Goal: Information Seeking & Learning: Learn about a topic

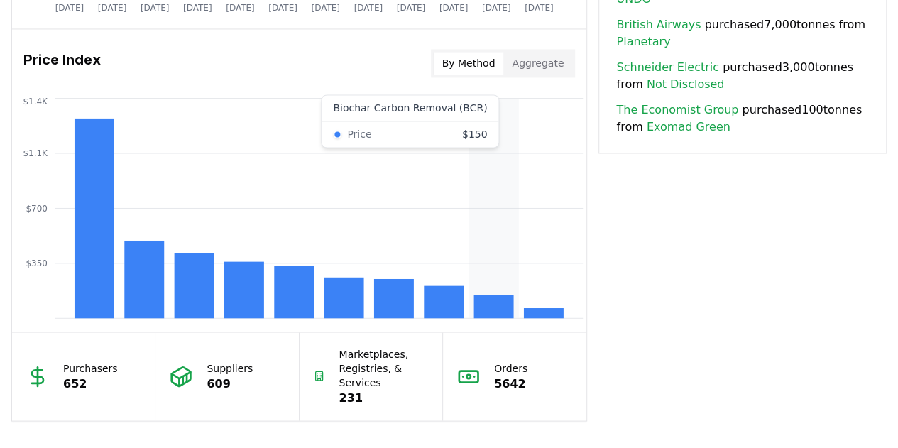
scroll to position [1136, 0]
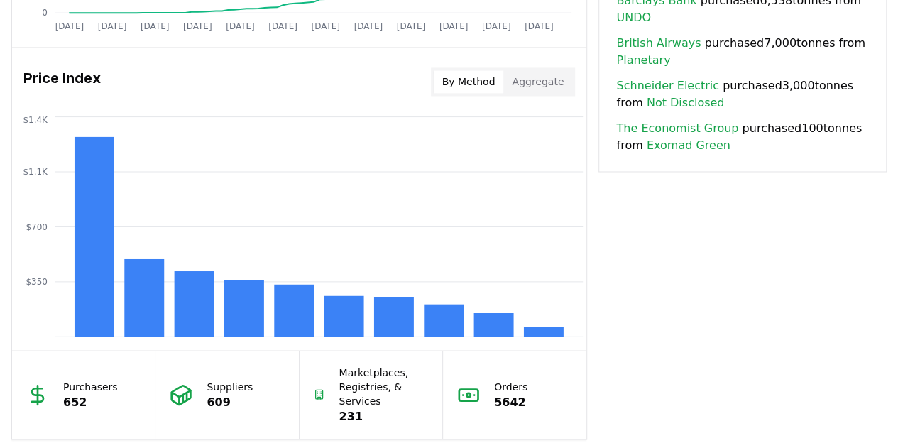
click at [495, 329] on rect at bounding box center [494, 324] width 40 height 23
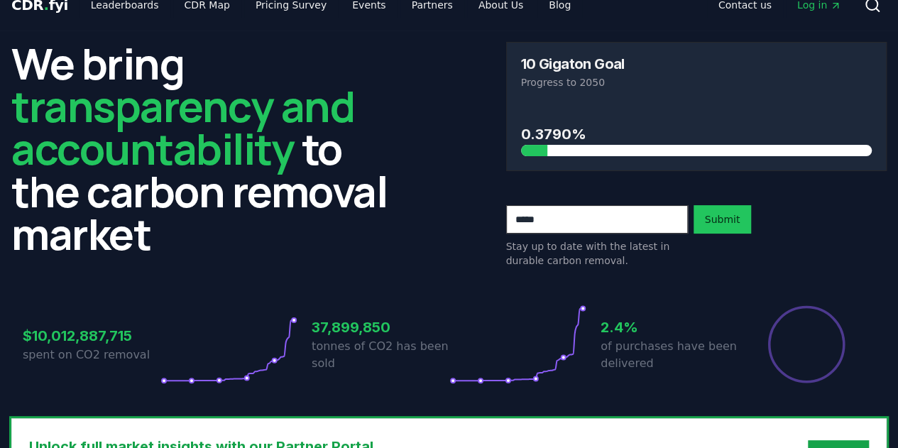
scroll to position [0, 0]
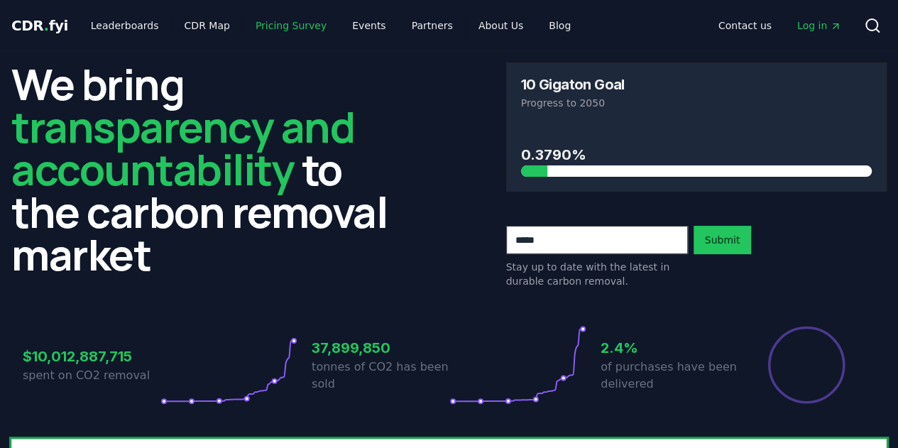
click at [291, 26] on link "Pricing Survey" at bounding box center [291, 26] width 94 height 26
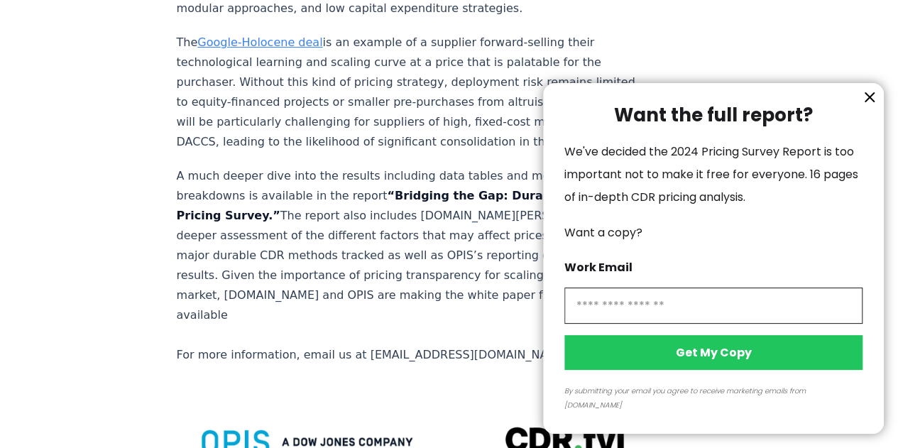
scroll to position [2983, 0]
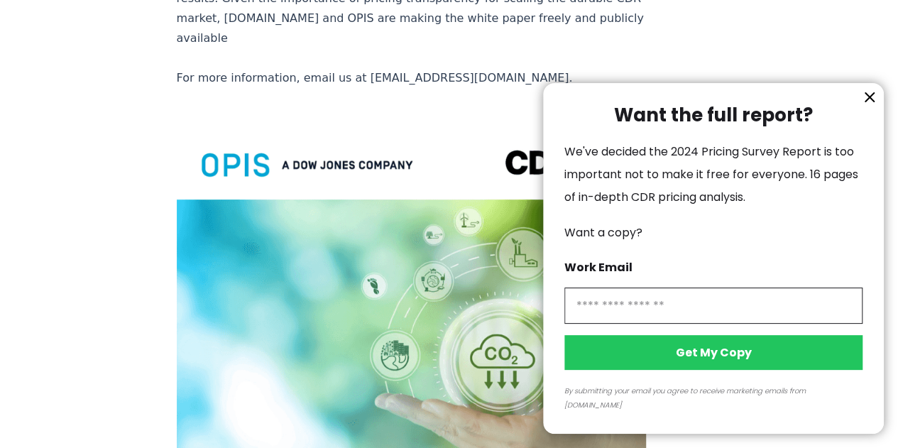
click at [874, 102] on icon "information" at bounding box center [870, 97] width 9 height 9
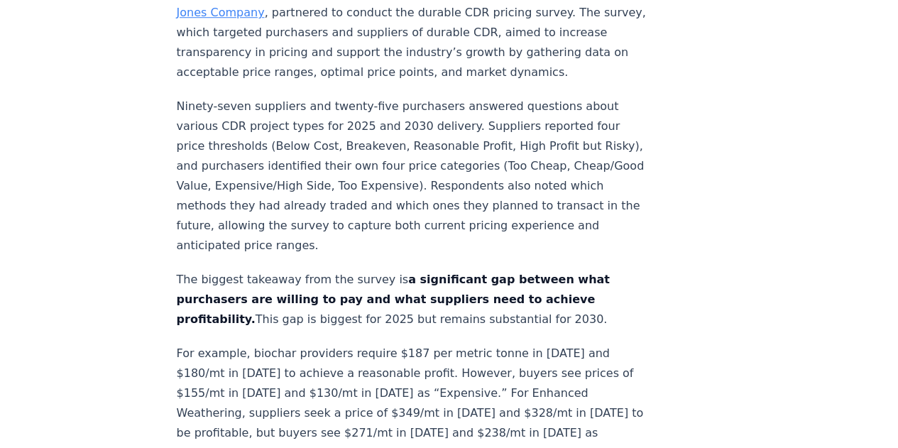
scroll to position [333, 0]
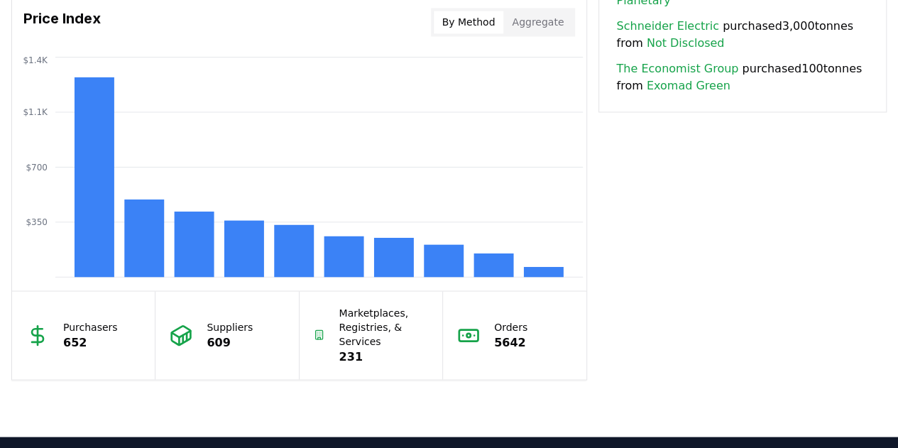
scroll to position [1207, 0]
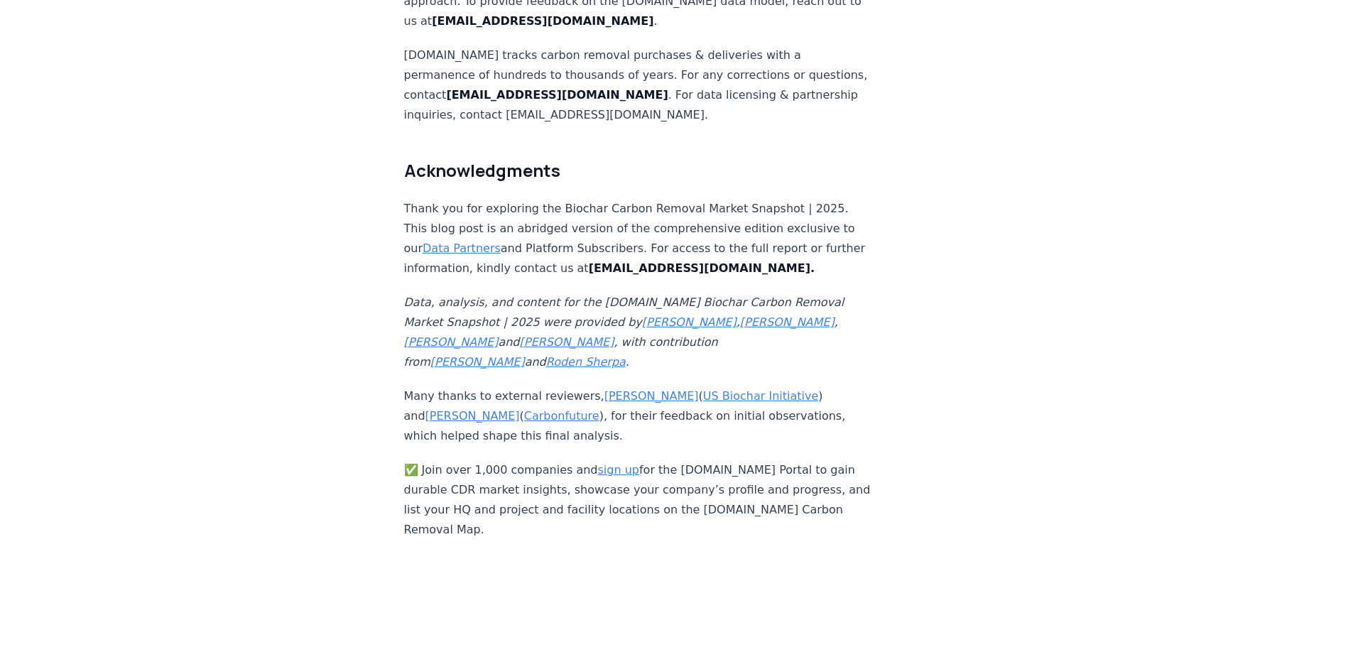
scroll to position [9323, 0]
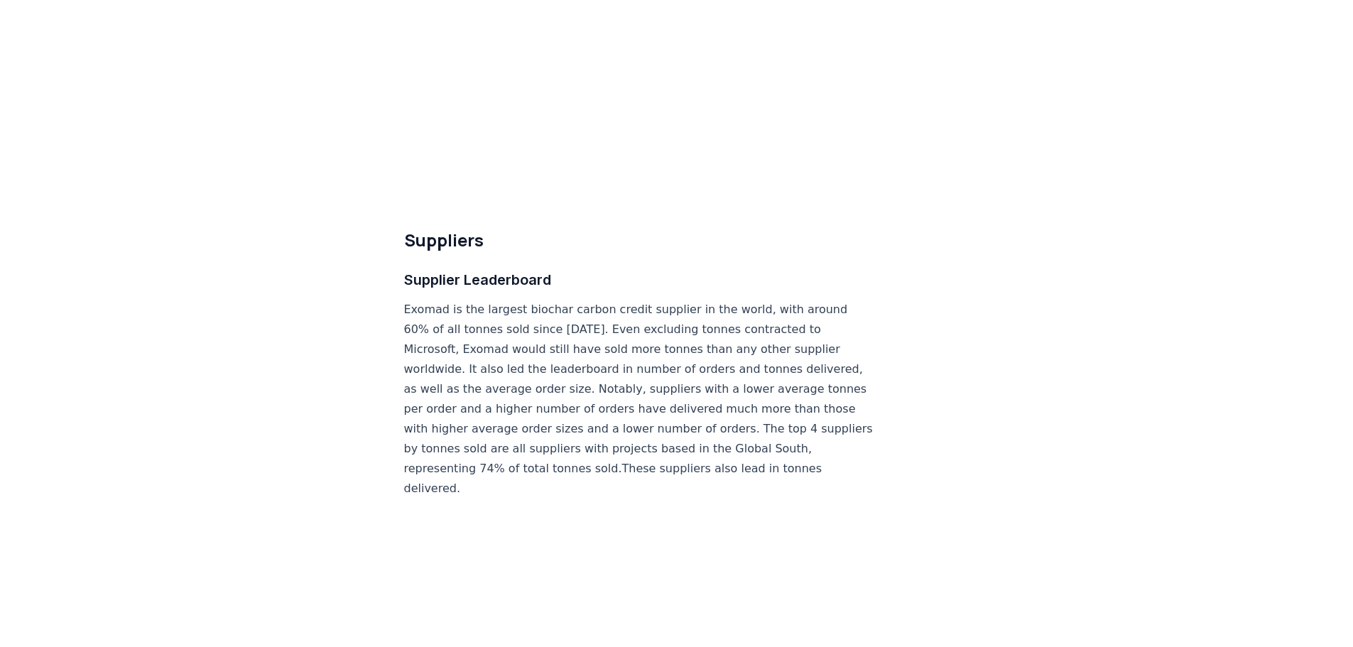
scroll to position [8168, 0]
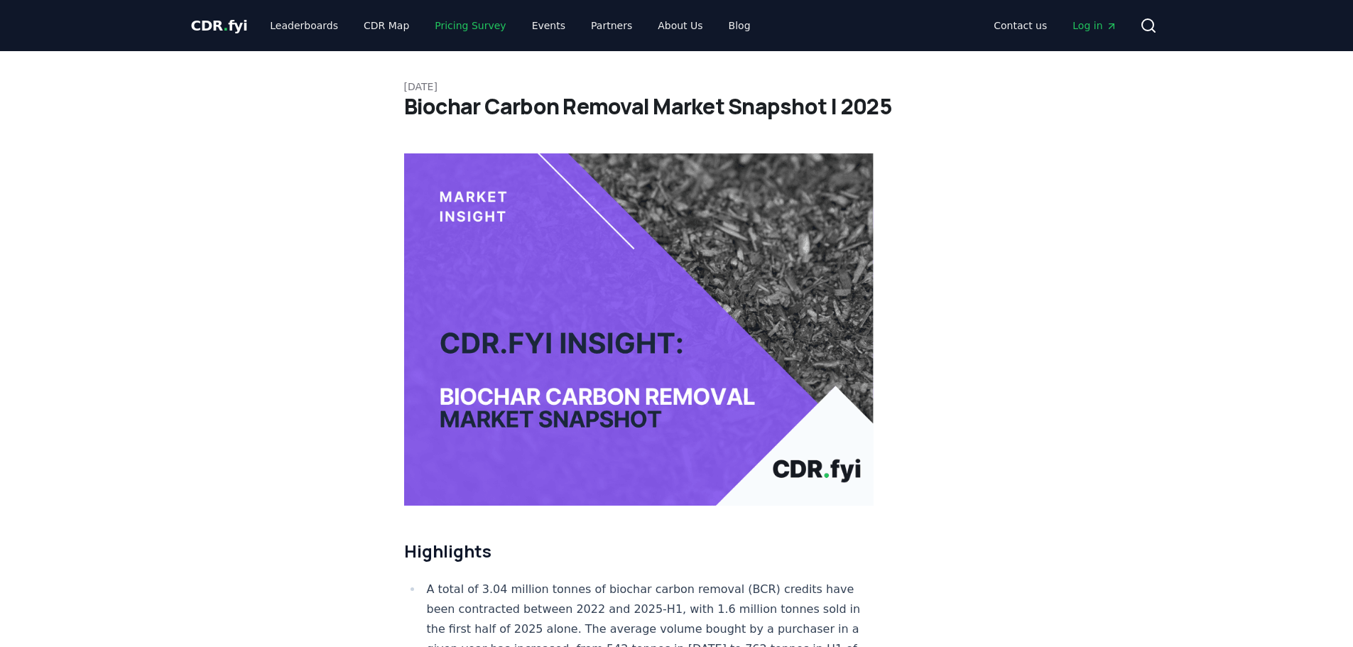
click at [450, 28] on link "Pricing Survey" at bounding box center [470, 26] width 94 height 26
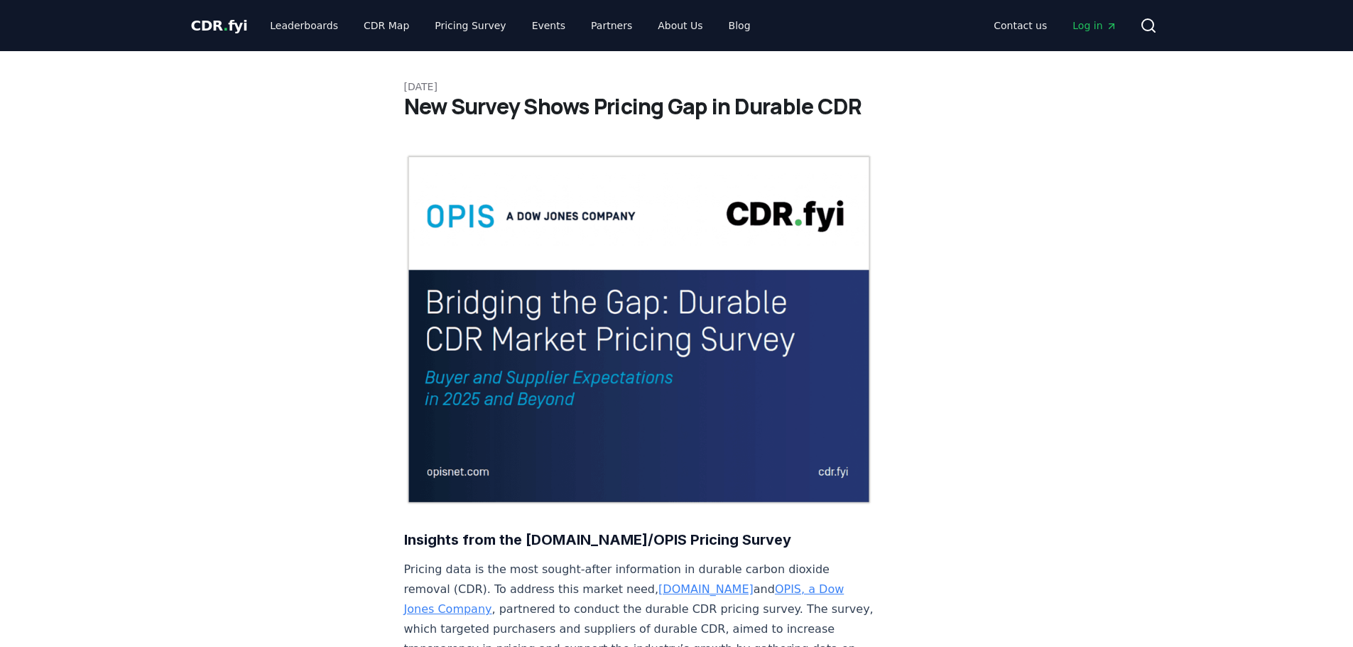
click at [523, 251] on img at bounding box center [639, 329] width 470 height 352
click at [501, 347] on img at bounding box center [639, 329] width 470 height 352
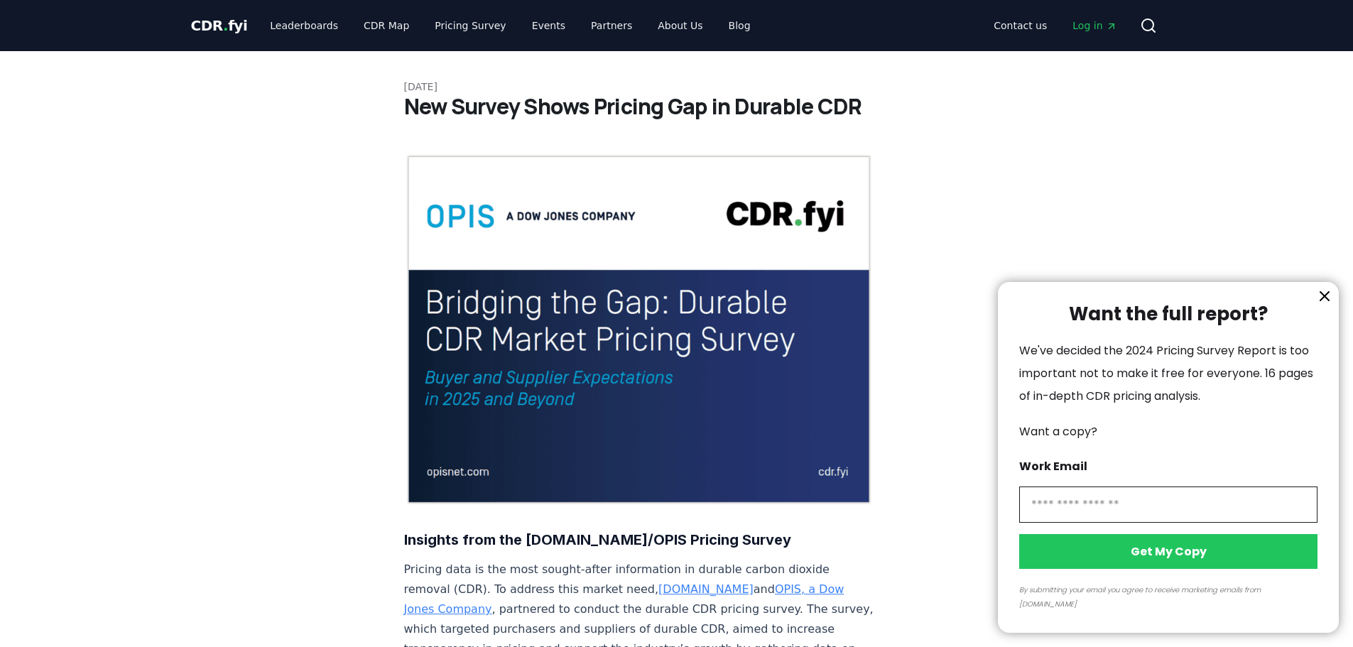
click at [1327, 305] on icon "information" at bounding box center [1324, 296] width 17 height 17
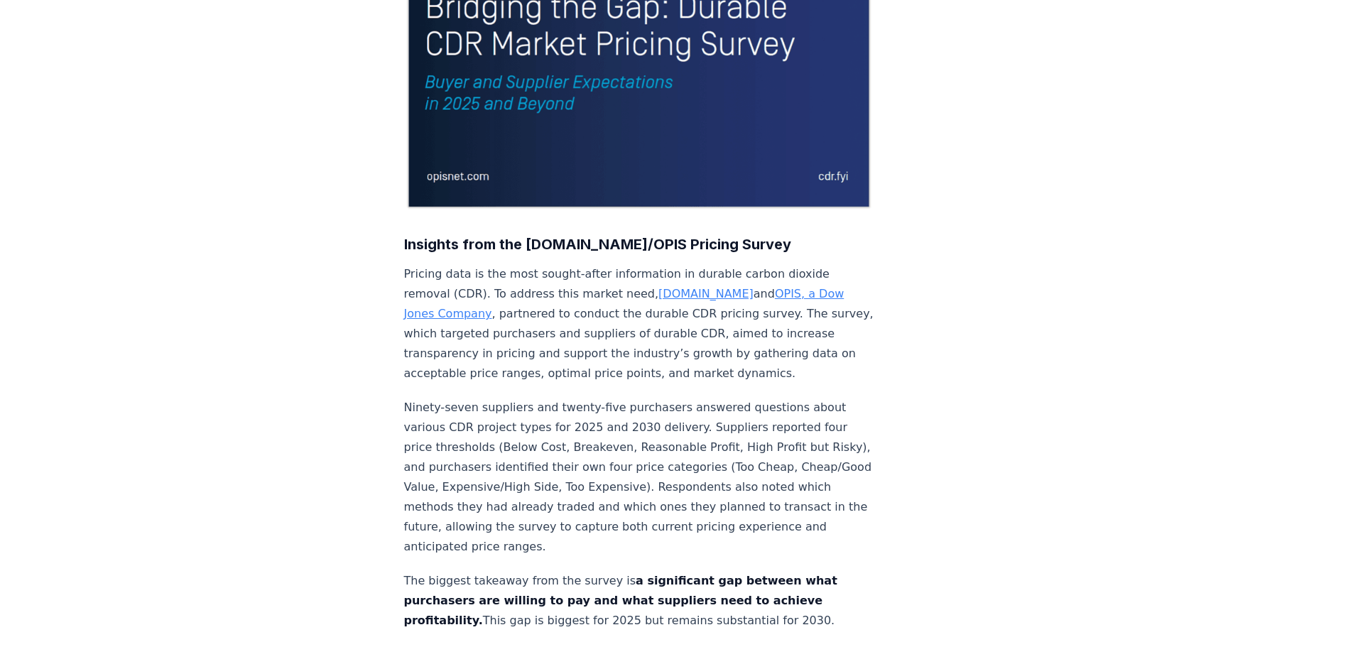
scroll to position [355, 0]
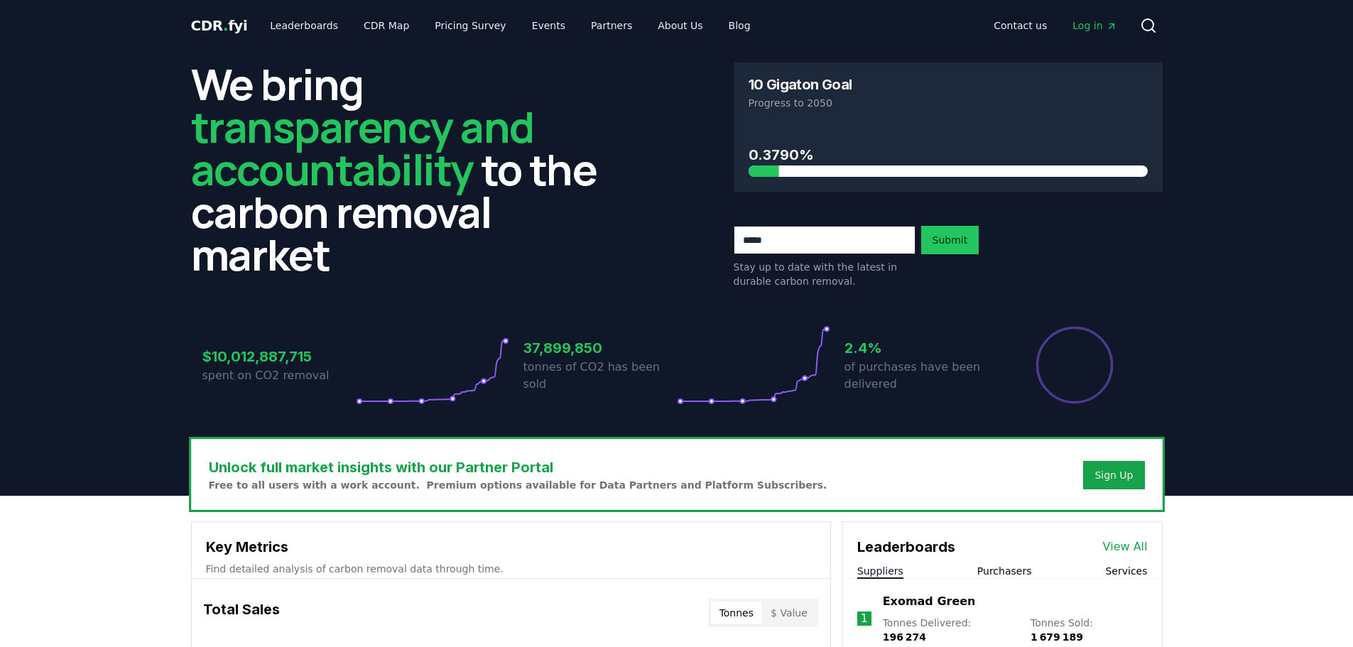
click at [251, 85] on h2 "We bring transparency and accountability to the carbon removal market" at bounding box center [405, 169] width 429 height 213
click at [377, 25] on link "CDR Map" at bounding box center [386, 26] width 68 height 26
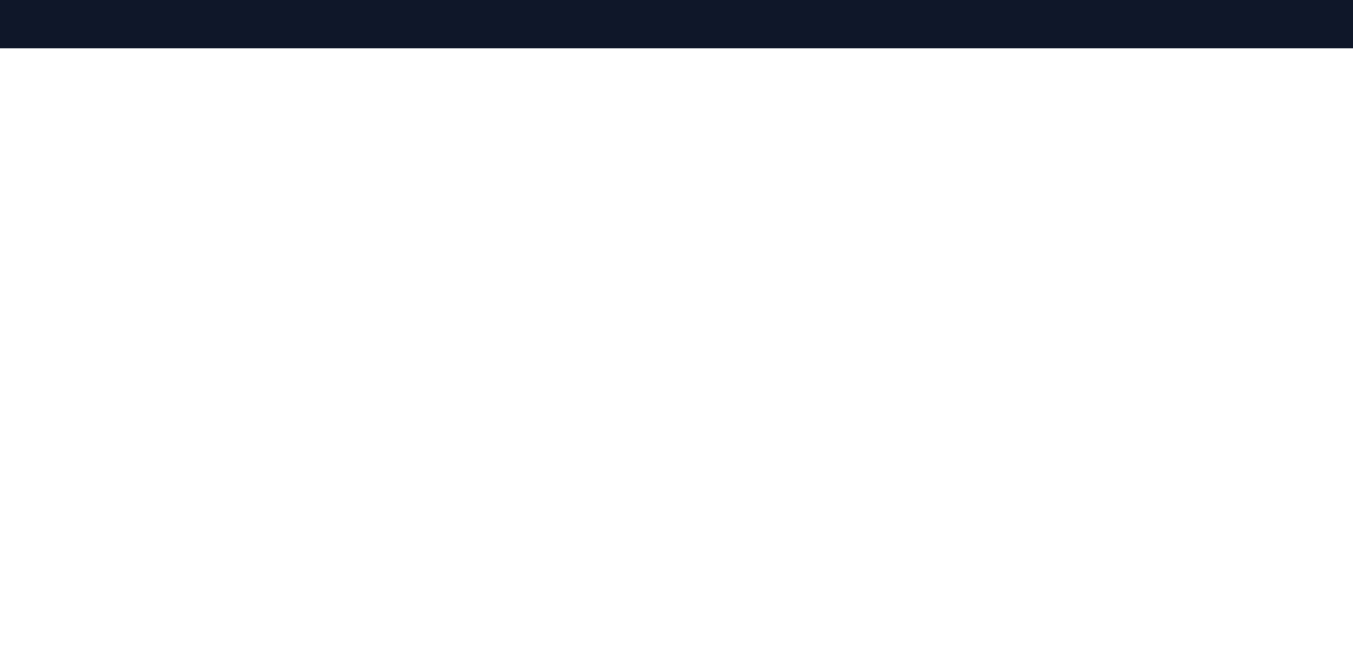
scroll to position [142, 0]
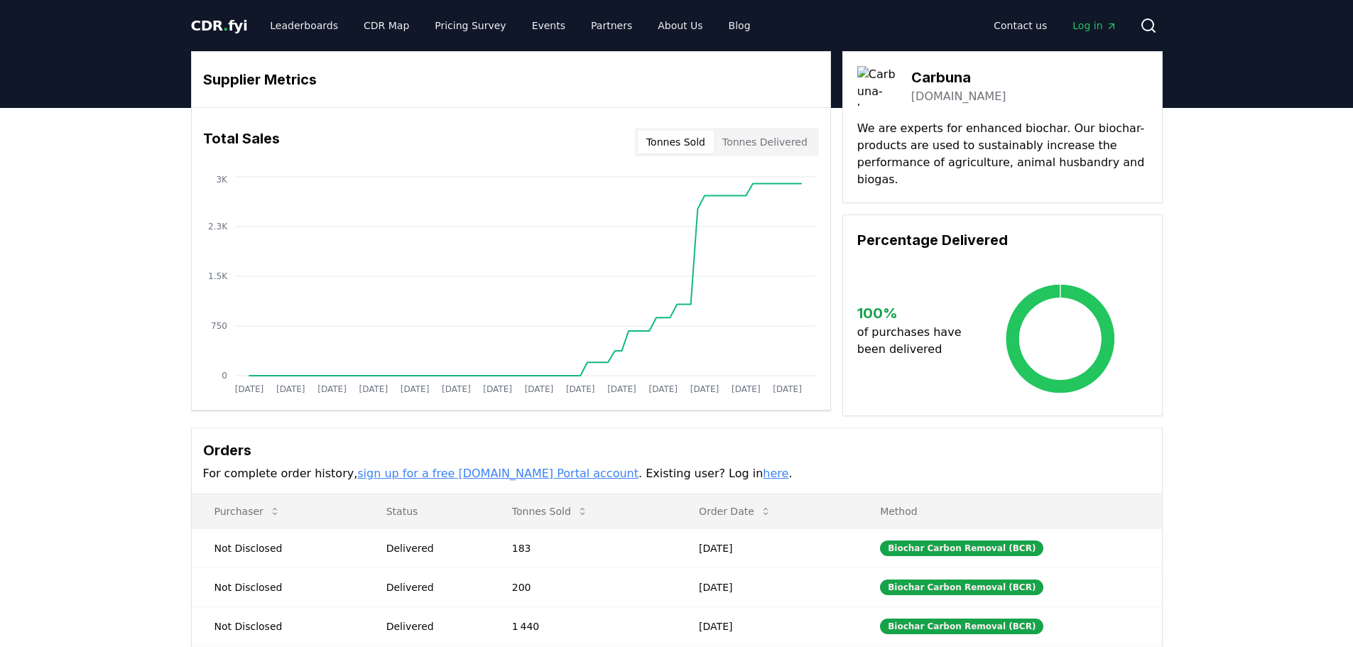
click at [793, 146] on button "Tonnes Delivered" at bounding box center [765, 142] width 102 height 23
click at [678, 146] on button "Tonnes Sold" at bounding box center [676, 142] width 76 height 23
click at [913, 94] on link "[DOMAIN_NAME]" at bounding box center [958, 96] width 95 height 17
